Goal: Task Accomplishment & Management: Complete application form

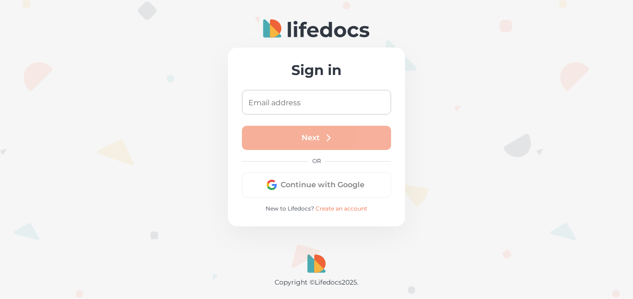
click at [272, 99] on input "Email address" at bounding box center [316, 102] width 149 height 25
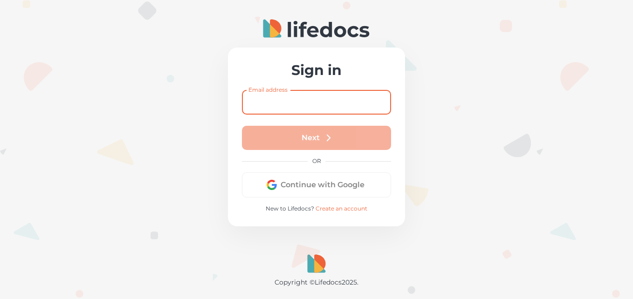
type input "[EMAIL_ADDRESS][DOMAIN_NAME]"
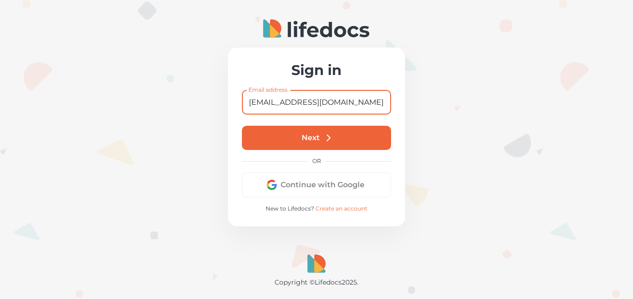
click at [309, 142] on button "Next" at bounding box center [316, 138] width 149 height 24
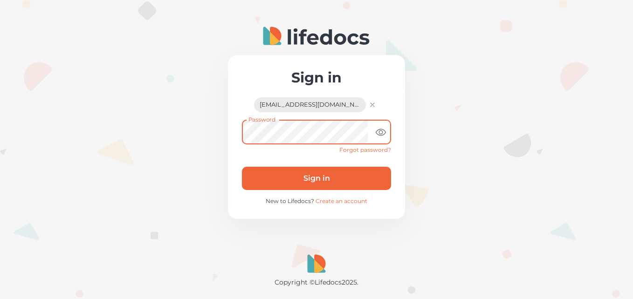
click at [317, 177] on button "Sign in" at bounding box center [316, 178] width 149 height 23
